Goal: Information Seeking & Learning: Learn about a topic

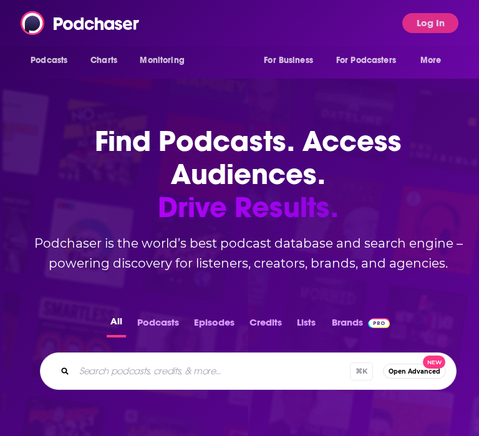
click at [211, 371] on input "Search podcasts, credits, & more..." at bounding box center [211, 371] width 275 height 20
type input "keep it!"
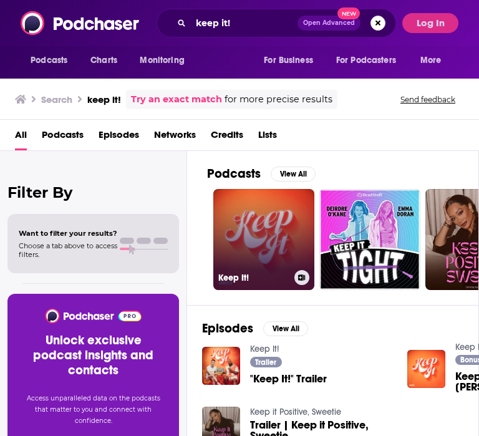
click at [271, 221] on link "Keep It!" at bounding box center [263, 239] width 101 height 101
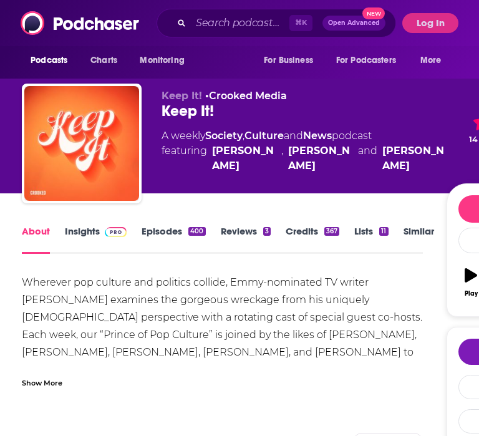
click at [82, 230] on link "Insights" at bounding box center [96, 239] width 62 height 29
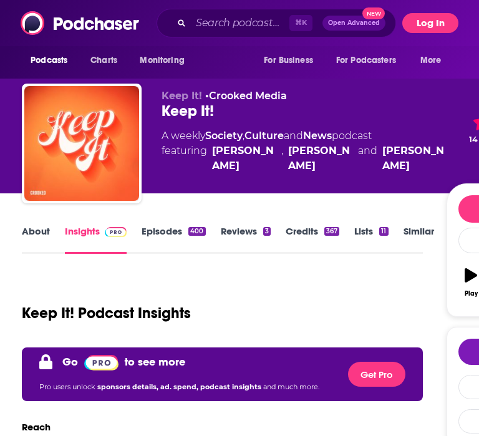
click at [425, 25] on button "Log In" at bounding box center [430, 23] width 56 height 20
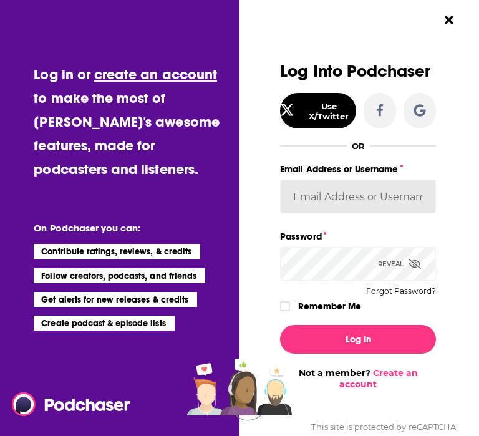
type input "vhannley"
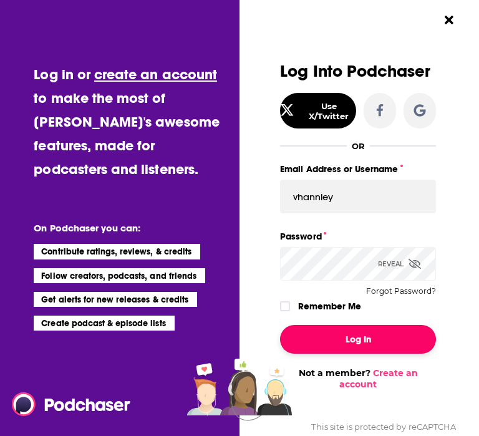
click at [340, 333] on button "Log In" at bounding box center [358, 339] width 156 height 29
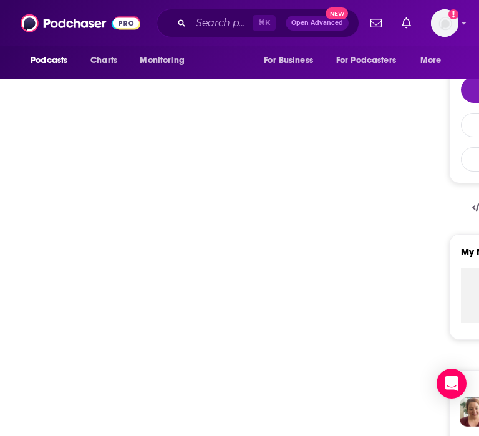
scroll to position [401, 0]
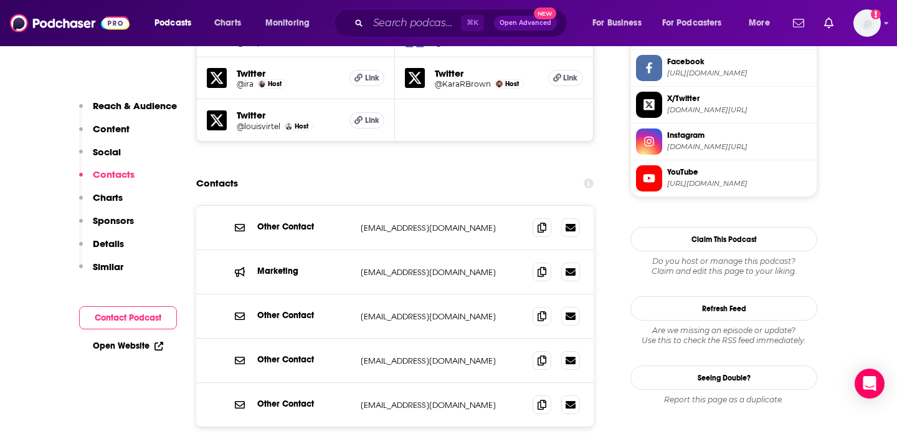
scroll to position [1236, 0]
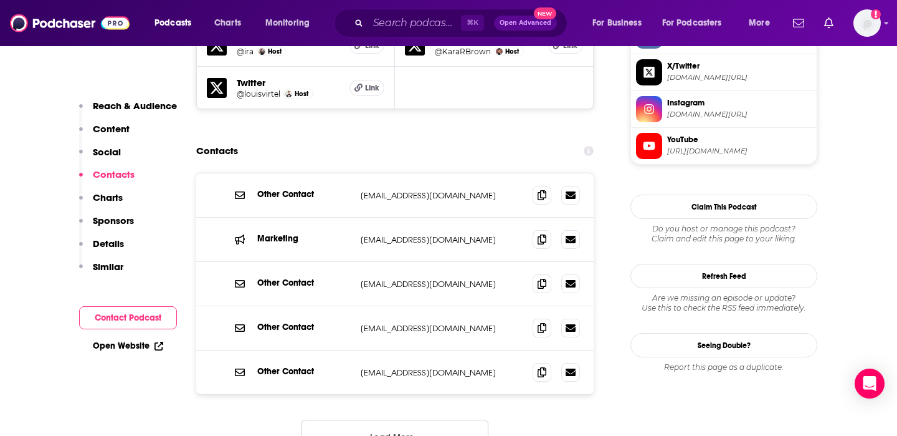
click at [394, 419] on button "Load More..." at bounding box center [395, 436] width 187 height 34
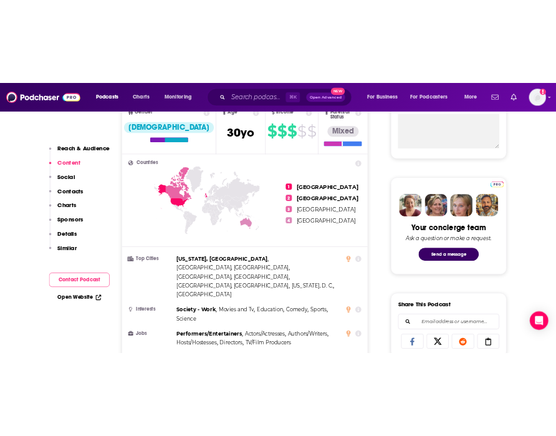
scroll to position [420, 0]
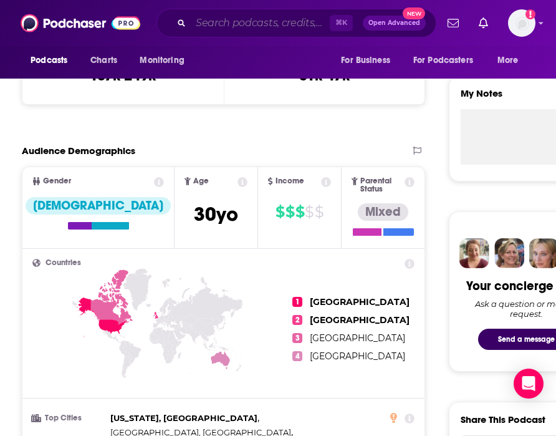
click at [217, 24] on input "Search podcasts, credits, & more..." at bounding box center [260, 23] width 139 height 20
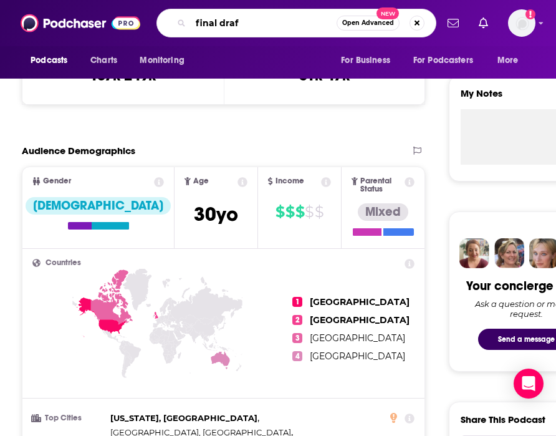
type input "final draft"
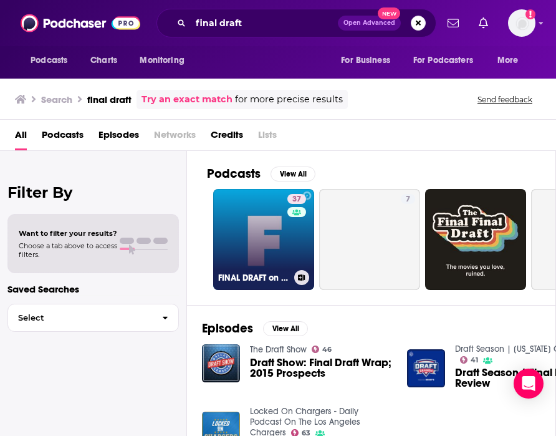
click at [247, 208] on link "37 FINAL DRAFT on 2SER" at bounding box center [263, 239] width 101 height 101
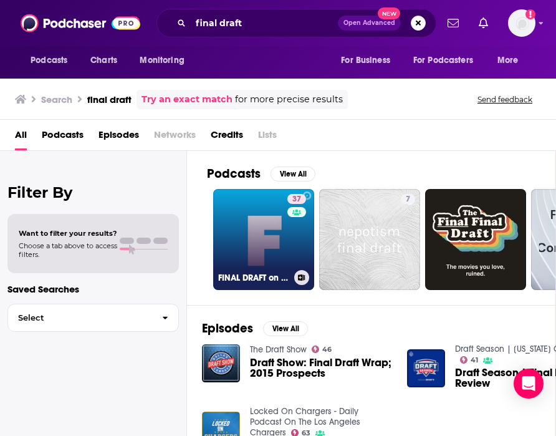
click at [278, 236] on link "37 FINAL DRAFT on 2SER" at bounding box center [263, 239] width 101 height 101
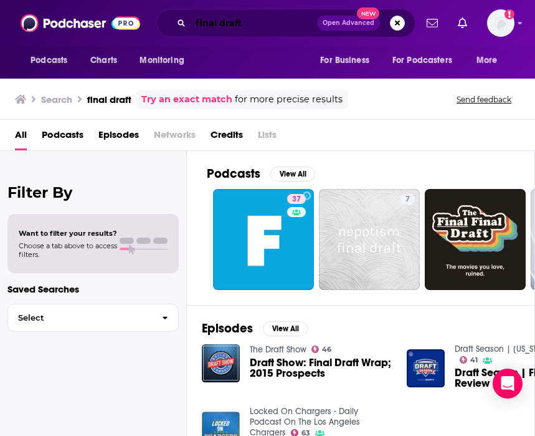
click at [260, 19] on input "final draft" at bounding box center [254, 23] width 126 height 20
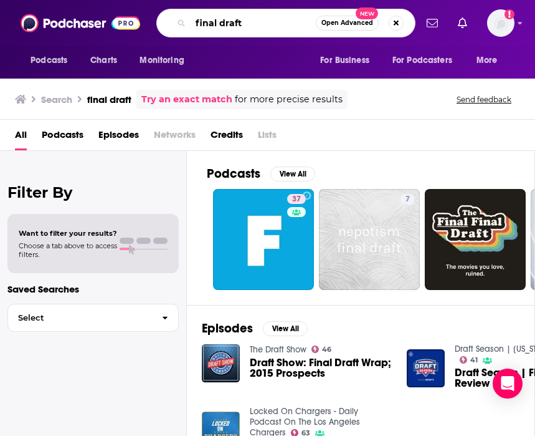
click at [260, 19] on input "final draft" at bounding box center [253, 23] width 125 height 20
type input "las culturistas"
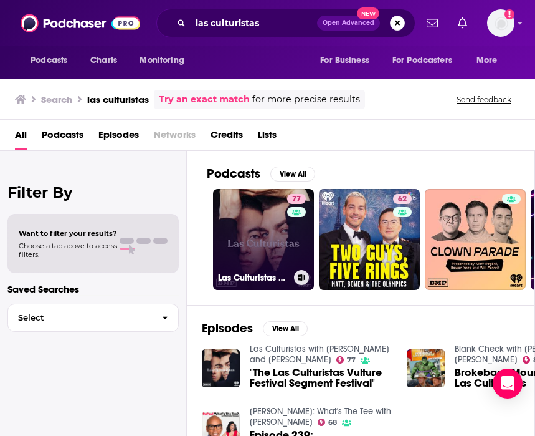
click at [242, 205] on link "77 Las Culturistas with Matt Rogers and Bowen Yang" at bounding box center [263, 239] width 101 height 101
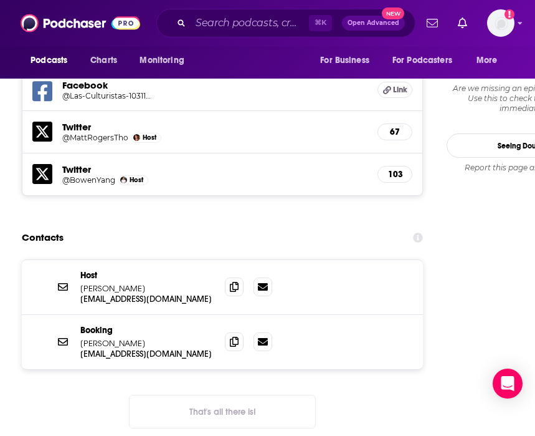
scroll to position [1285, 0]
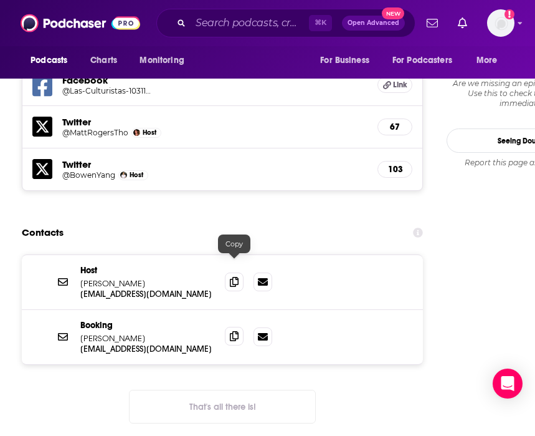
click at [237, 331] on icon at bounding box center [234, 336] width 9 height 10
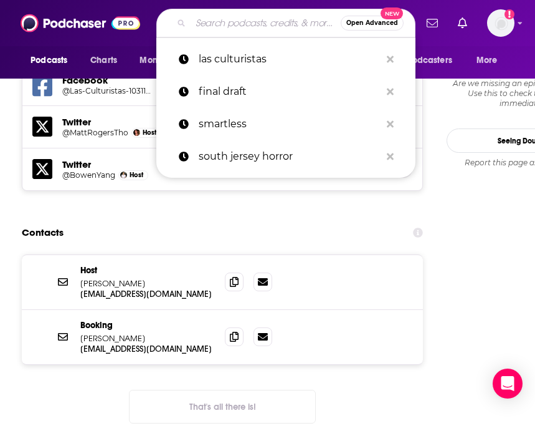
click at [212, 21] on input "Search podcasts, credits, & more..." at bounding box center [266, 23] width 150 height 20
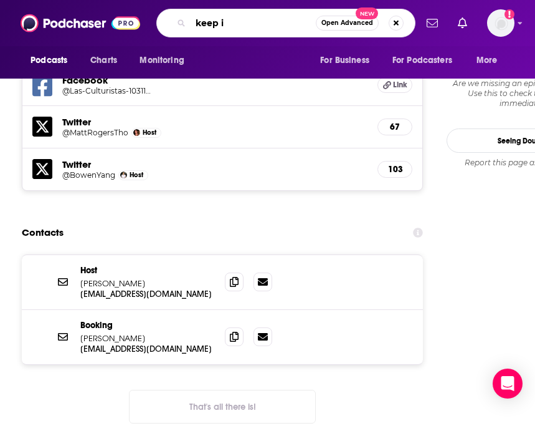
type input "keep it"
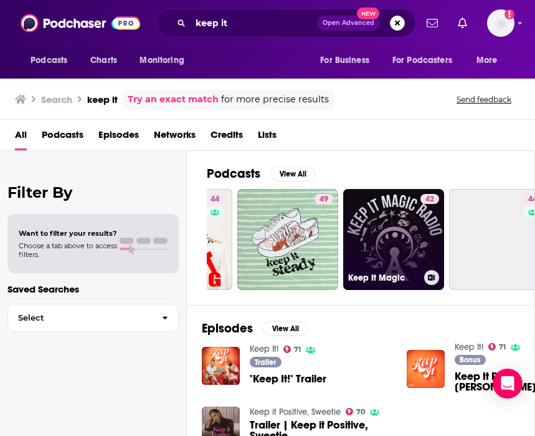
scroll to position [0, 639]
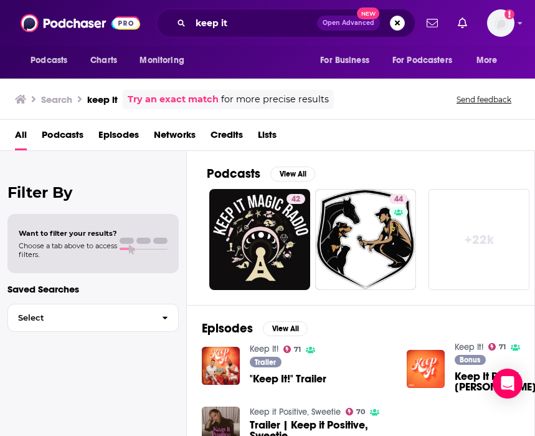
click at [478, 220] on link "+ 22k" at bounding box center [479, 239] width 101 height 101
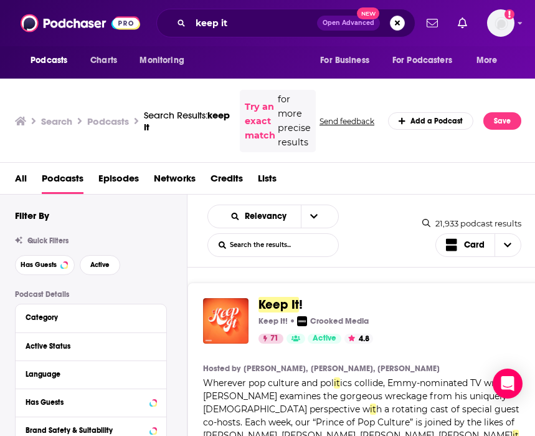
click at [290, 303] on span "Keep It" at bounding box center [279, 305] width 41 height 16
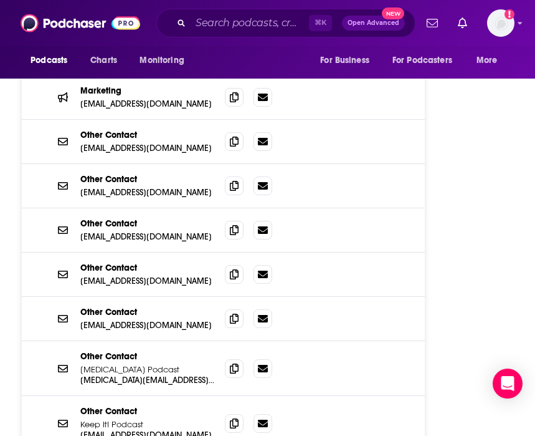
scroll to position [1661, 0]
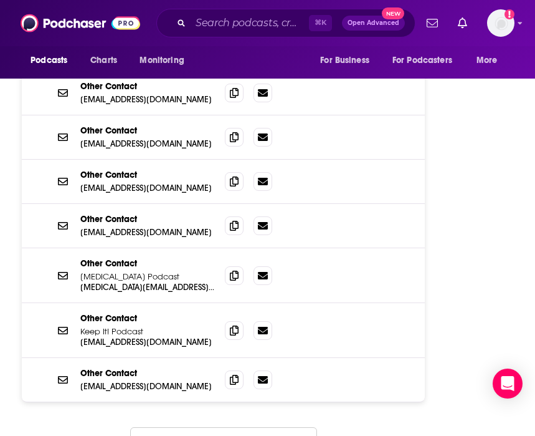
click at [215, 427] on button "Load More..." at bounding box center [223, 444] width 187 height 34
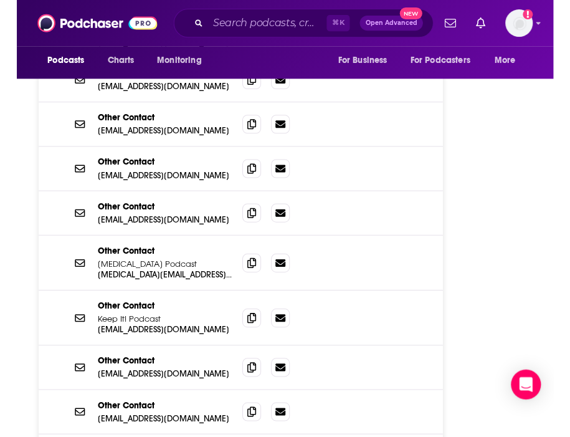
scroll to position [1547, 0]
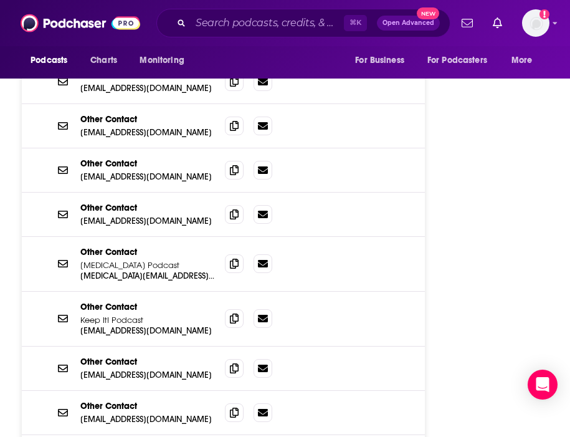
click at [229, 34] on div "⌘ K Open Advanced New" at bounding box center [303, 23] width 294 height 29
click at [229, 29] on input "Search podcasts, credits, & more..." at bounding box center [267, 23] width 153 height 20
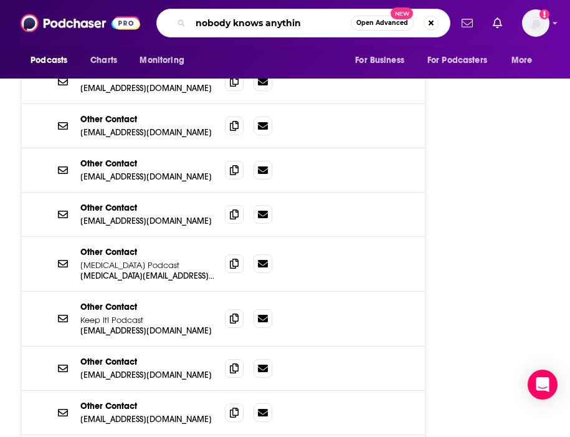
type input "nobody knows anything"
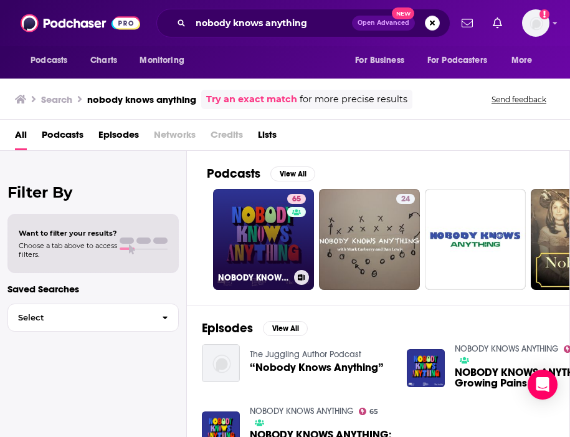
click at [248, 220] on link "65 NOBODY KNOWS ANYTHING" at bounding box center [263, 239] width 101 height 101
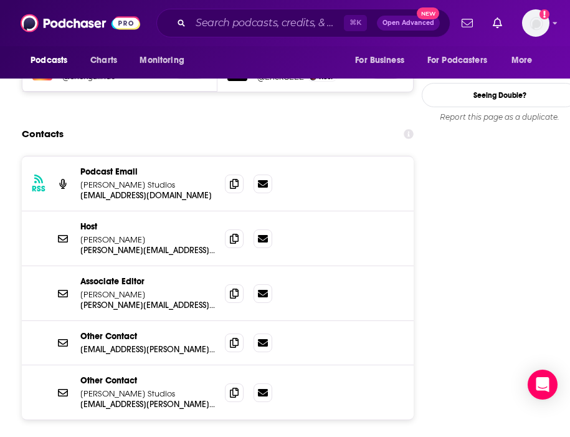
scroll to position [1214, 0]
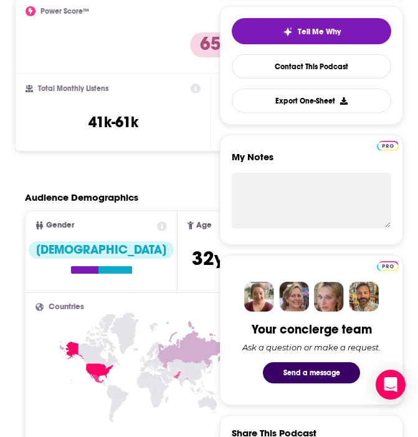
scroll to position [310, 0]
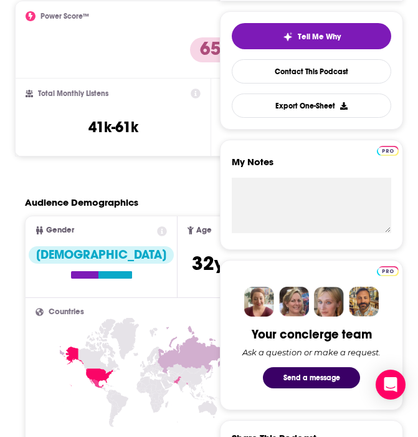
click at [31, 165] on div "Reach Power Score™ 65 Total Monthly Listens 41k-61k New Episode Listens 15k-23k" at bounding box center [211, 73] width 392 height 185
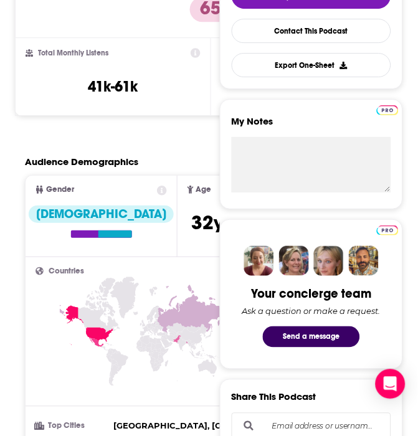
scroll to position [0, 0]
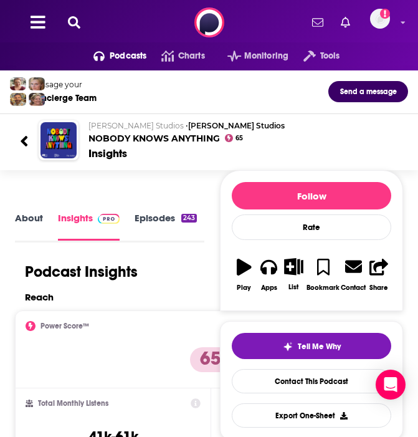
click at [71, 24] on icon at bounding box center [74, 22] width 12 height 12
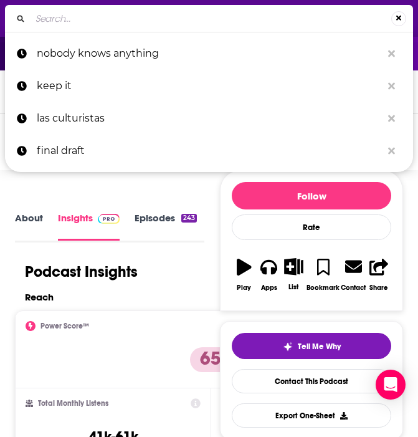
click at [71, 24] on input "Search..." at bounding box center [211, 19] width 361 height 20
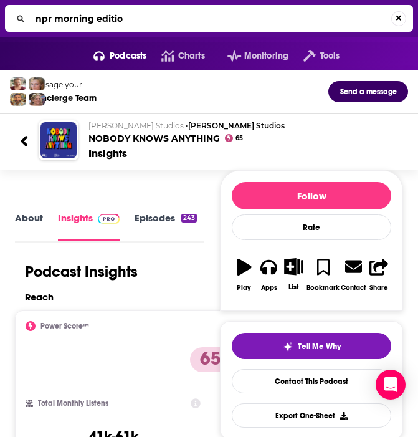
type input "npr morning edition"
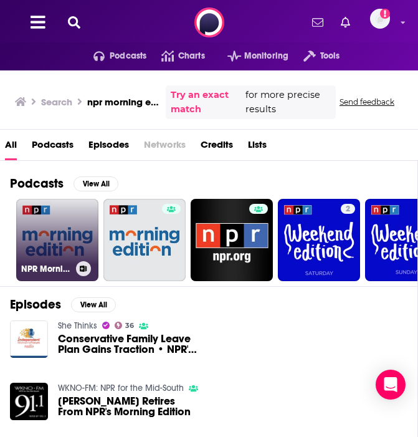
click at [61, 241] on link "NPR Morning Edition" at bounding box center [57, 240] width 82 height 82
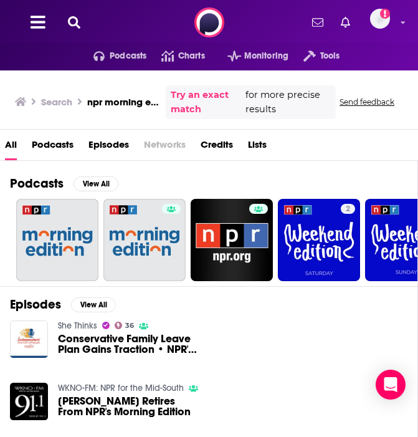
click at [70, 27] on icon at bounding box center [74, 22] width 12 height 12
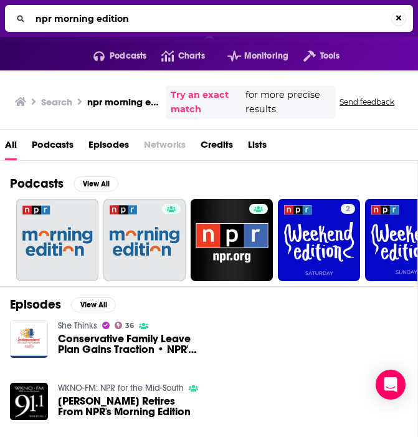
click at [92, 22] on input "npr morning edition" at bounding box center [211, 19] width 361 height 20
type input "keep it"
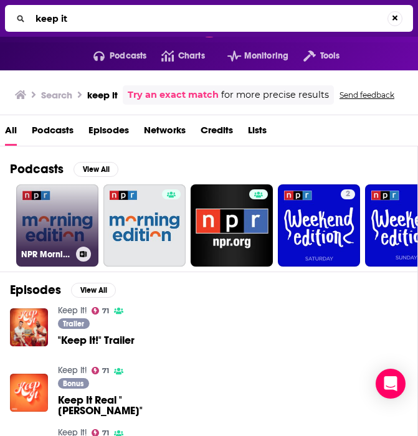
click at [50, 224] on link "NPR Morning Edition" at bounding box center [57, 225] width 82 height 82
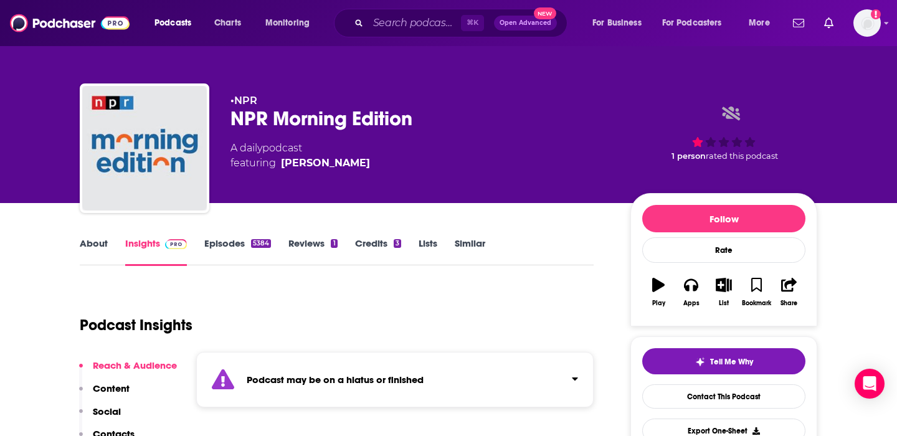
scroll to position [199, 0]
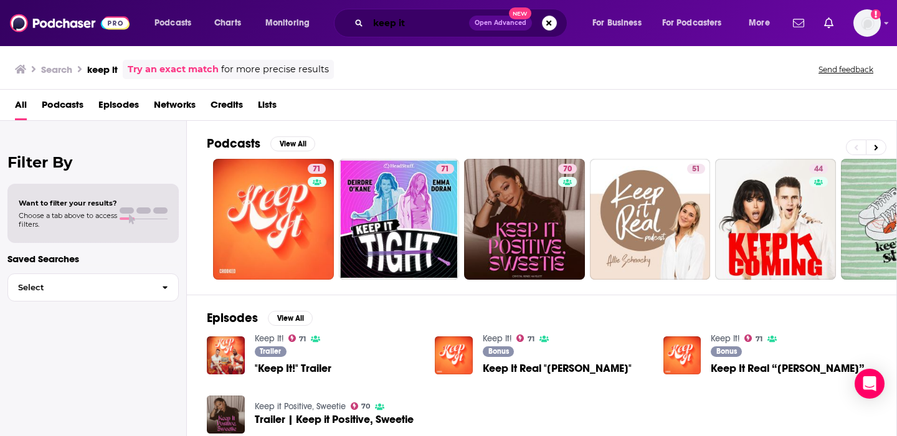
click at [414, 19] on input "keep it" at bounding box center [418, 23] width 101 height 20
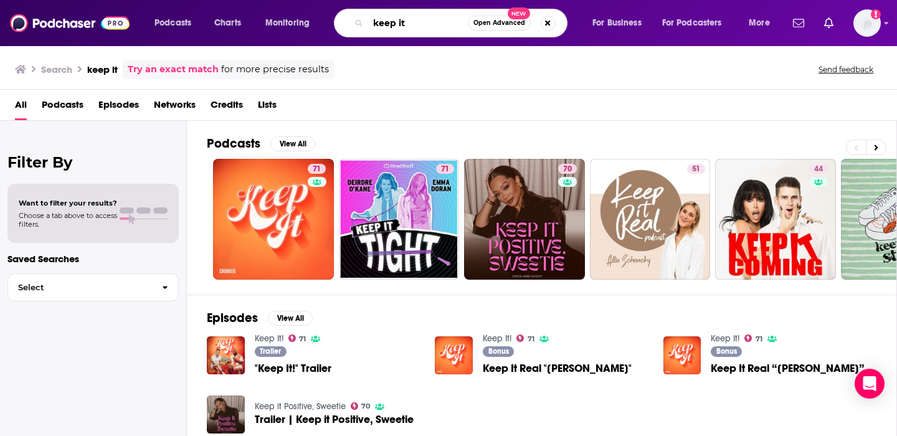
click at [414, 19] on input "keep it" at bounding box center [418, 23] width 100 height 20
type input "morning editio"
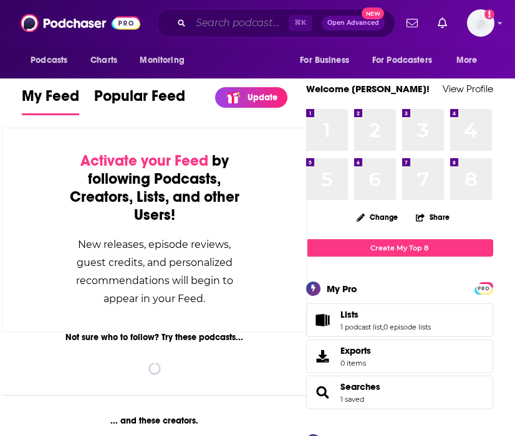
click at [236, 24] on input "Search podcasts, credits, & more..." at bounding box center [240, 23] width 98 height 20
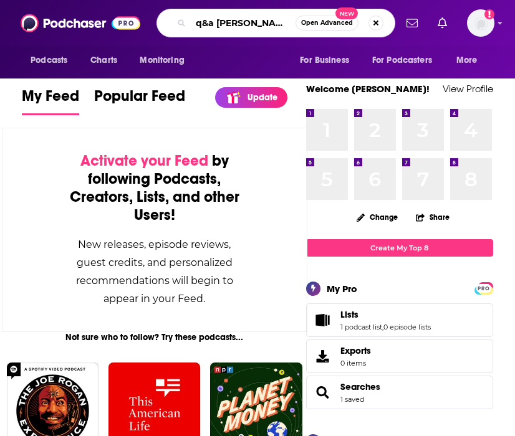
type input "q&a [PERSON_NAME]"
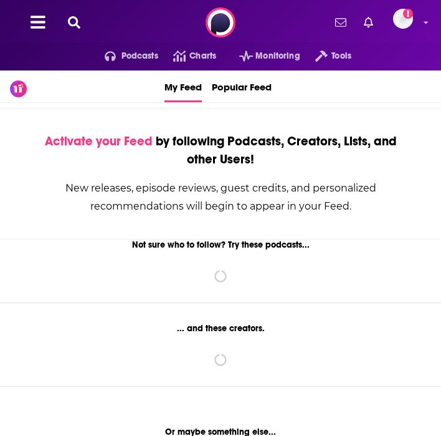
click at [80, 26] on icon at bounding box center [74, 22] width 12 height 12
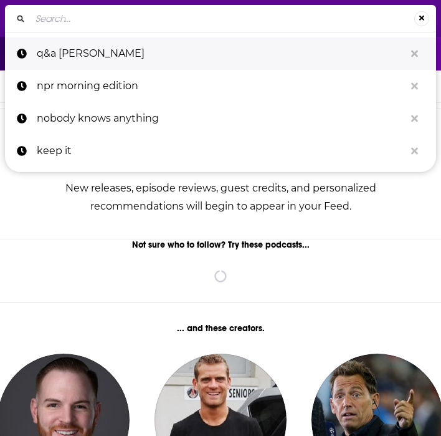
click at [103, 55] on p "q&a [PERSON_NAME]" at bounding box center [221, 53] width 368 height 32
type input "q&a [PERSON_NAME]"
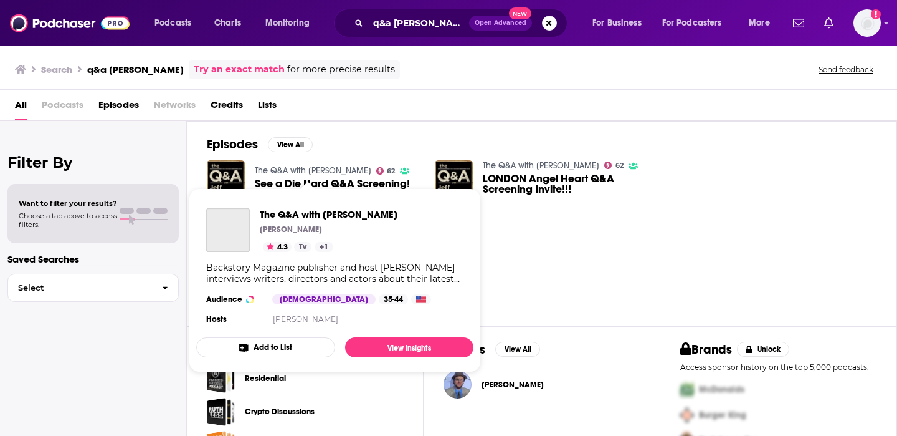
click at [302, 171] on link "The Q&A with [PERSON_NAME]" at bounding box center [313, 170] width 117 height 11
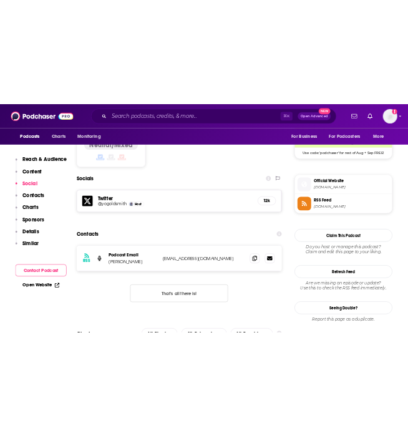
scroll to position [1153, 0]
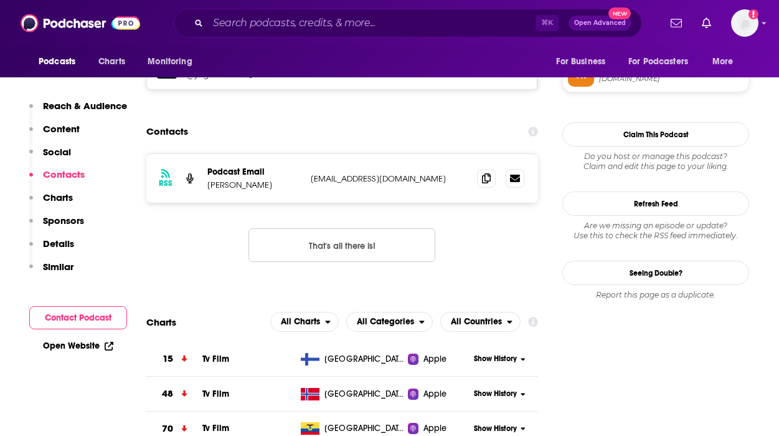
click at [358, 228] on button "That's all there is!" at bounding box center [342, 245] width 187 height 34
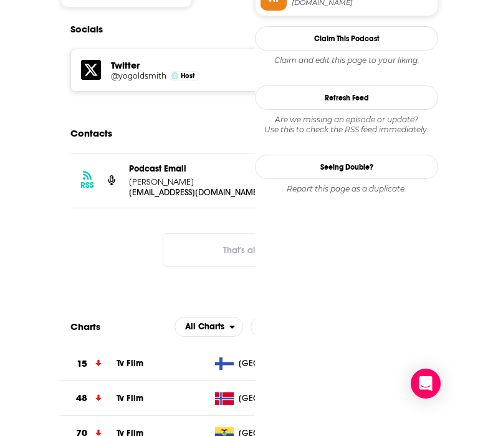
scroll to position [0, 0]
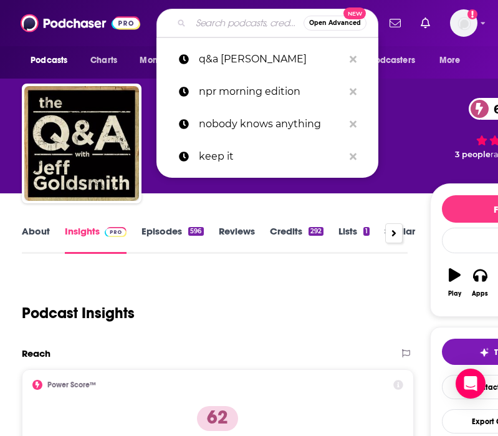
click at [214, 24] on input "Search podcasts, credits, & more..." at bounding box center [247, 23] width 113 height 20
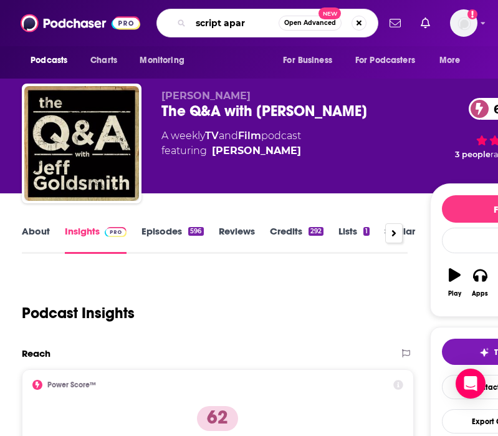
type input "script apart"
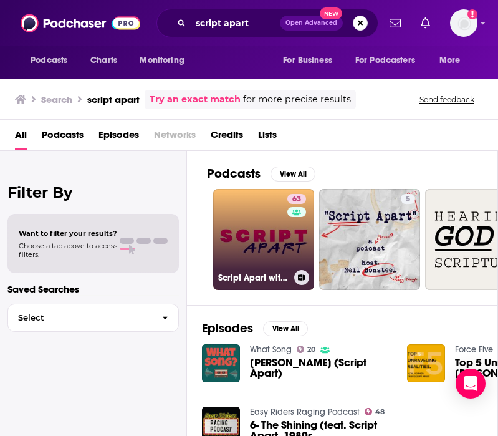
click at [247, 203] on link "63 Script Apart with [PERSON_NAME]" at bounding box center [263, 239] width 101 height 101
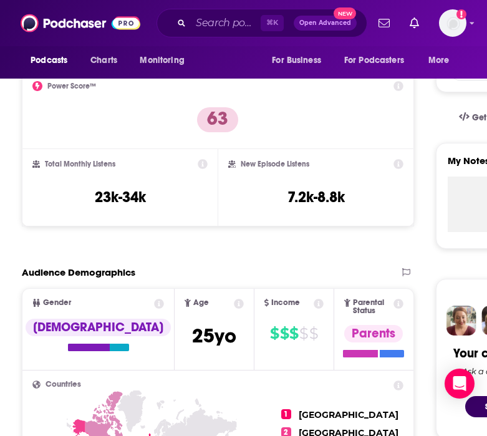
scroll to position [47, 0]
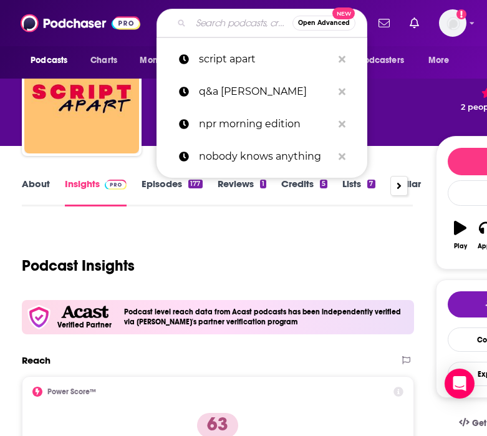
click at [237, 14] on input "Search podcasts, credits, & more..." at bounding box center [242, 23] width 102 height 20
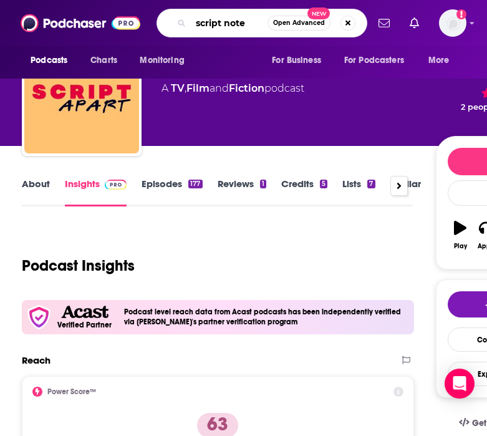
type input "script notes"
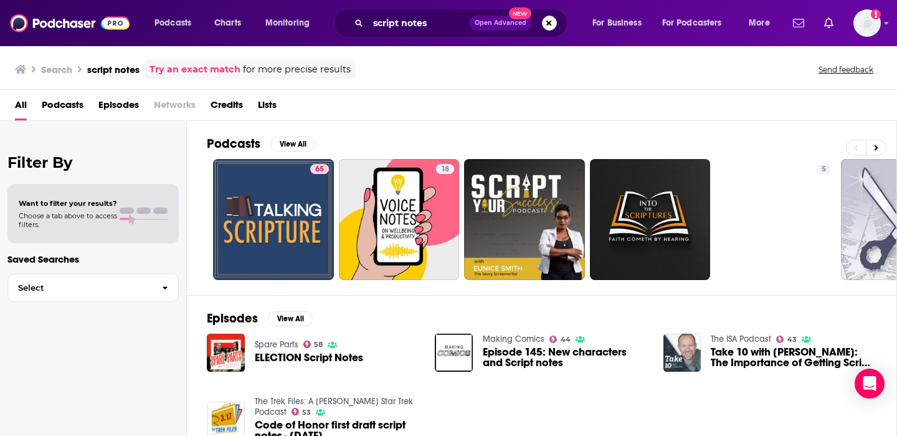
click at [368, 62] on div "Search script notes Try an exact match for more precise results Send feedback" at bounding box center [446, 69] width 862 height 19
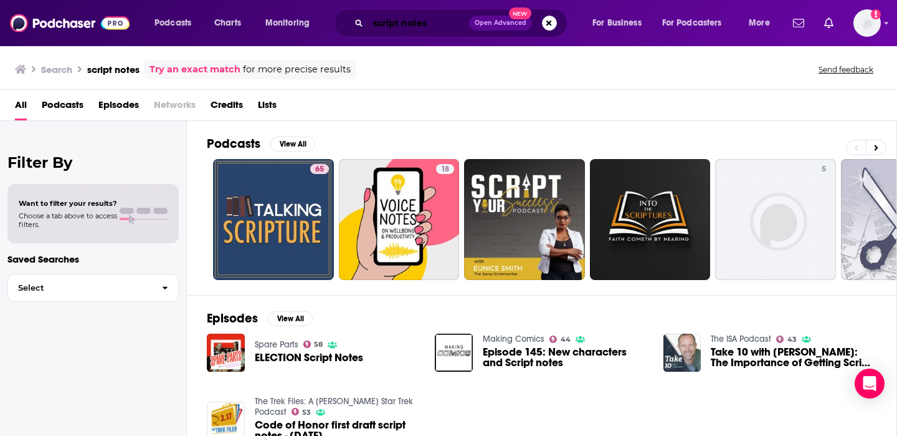
click at [402, 19] on input "script notes" at bounding box center [418, 23] width 101 height 20
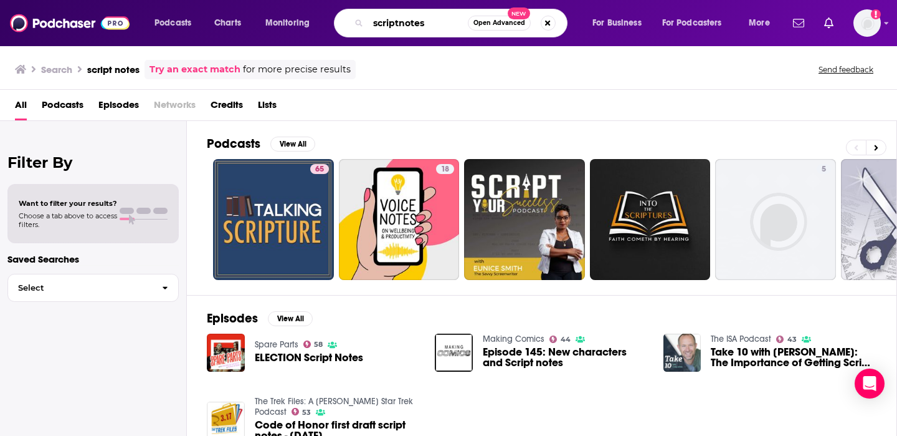
type input "scriptnotes"
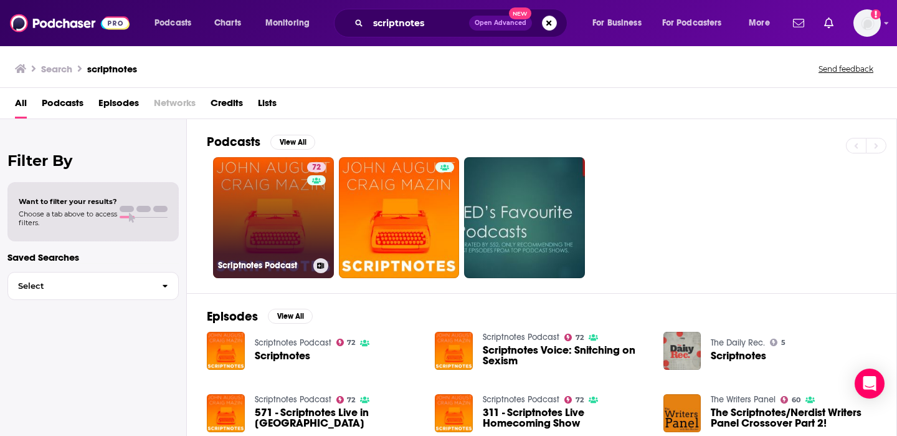
click at [254, 214] on link "72 Scriptnotes Podcast" at bounding box center [273, 217] width 121 height 121
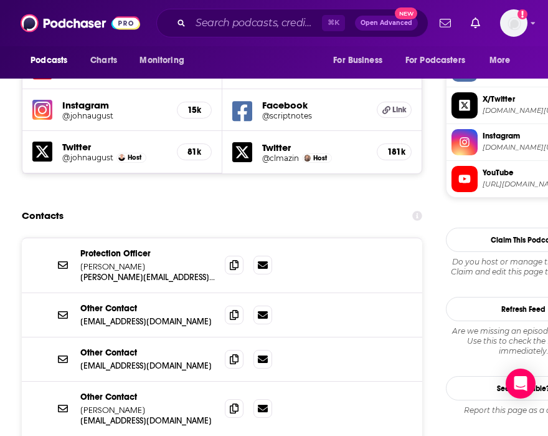
scroll to position [1213, 0]
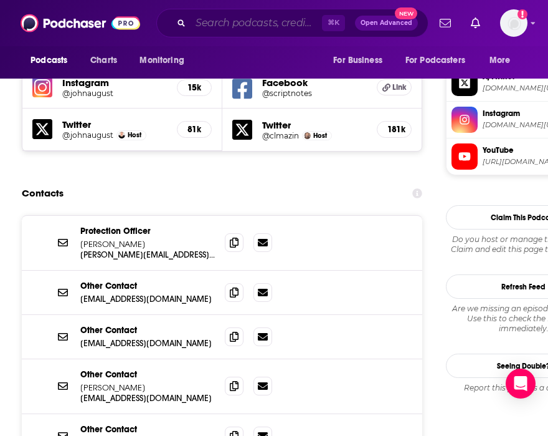
click at [257, 24] on input "Search podcasts, credits, & more..." at bounding box center [256, 23] width 131 height 20
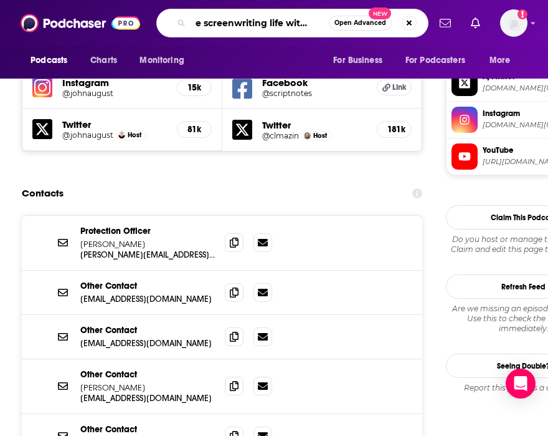
type input "the screenwriting life with [PERSON_NAME]"
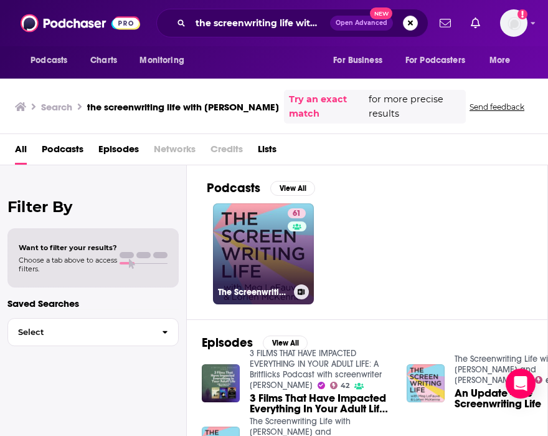
click at [229, 203] on link "61 The Screenwriting Life with [PERSON_NAME] and [PERSON_NAME]" at bounding box center [263, 253] width 101 height 101
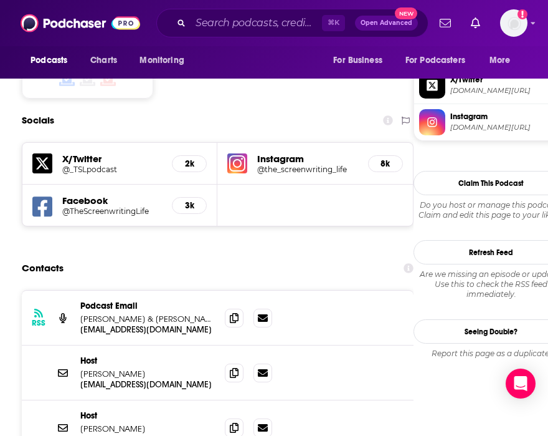
scroll to position [1135, 0]
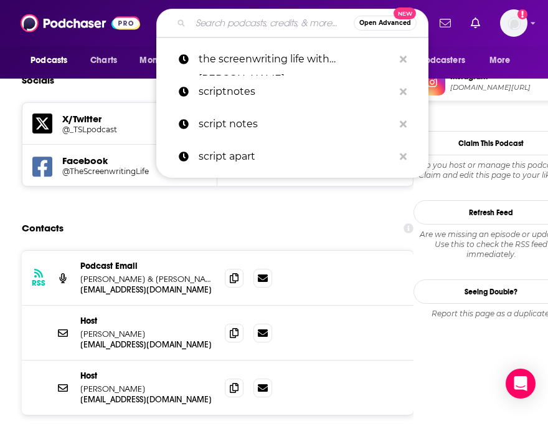
click at [260, 25] on input "Search podcasts, credits, & more..." at bounding box center [272, 23] width 163 height 20
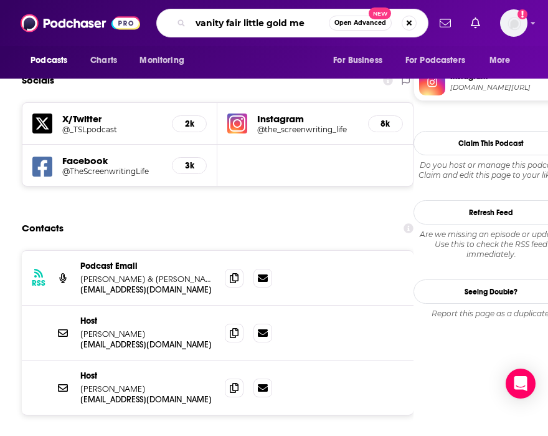
type input "vanity fair little gold men"
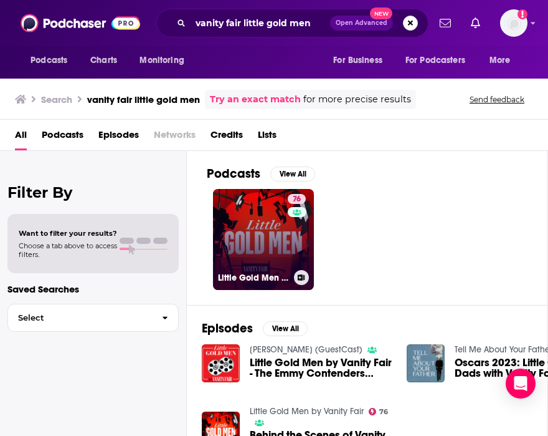
click at [233, 218] on link "76 Little Gold Men by Vanity Fair" at bounding box center [263, 239] width 101 height 101
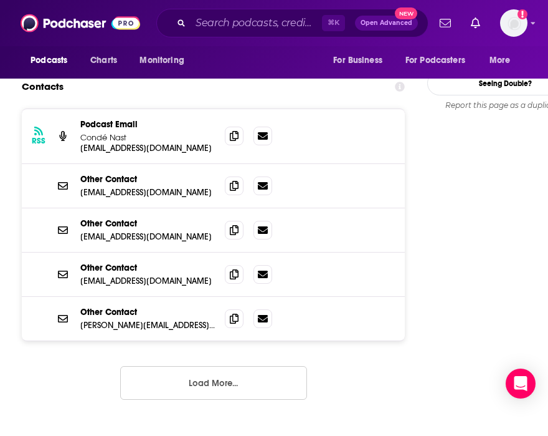
scroll to position [1389, 0]
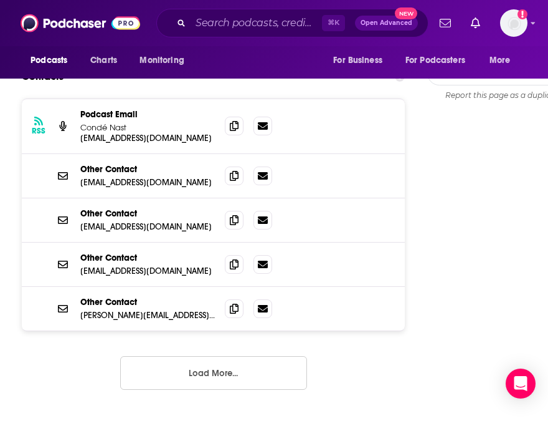
click at [224, 356] on button "Load More..." at bounding box center [213, 373] width 187 height 34
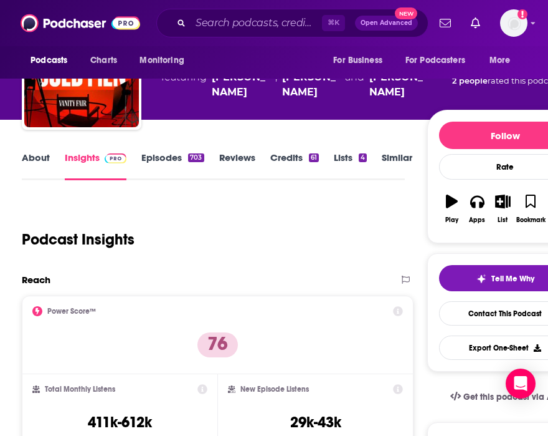
scroll to position [0, 0]
